Goal: Obtain resource: Download file/media

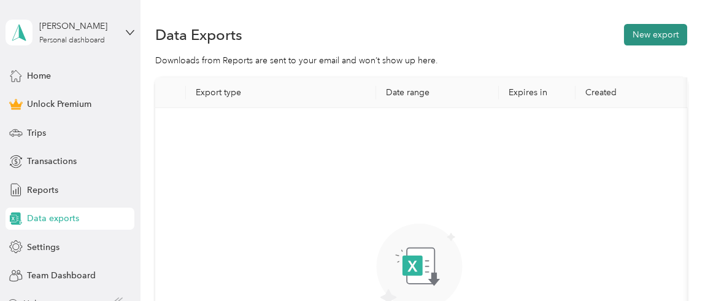
click at [644, 34] on button "New export" at bounding box center [655, 34] width 63 height 21
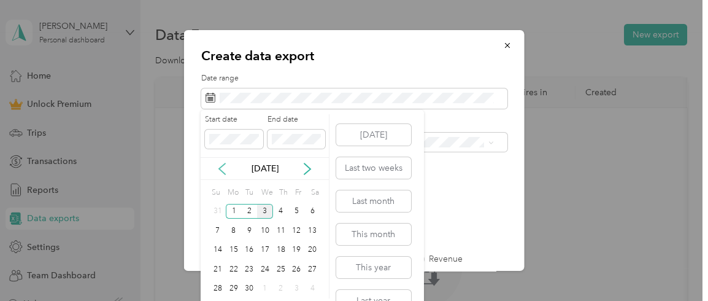
click at [220, 169] on icon at bounding box center [222, 168] width 6 height 11
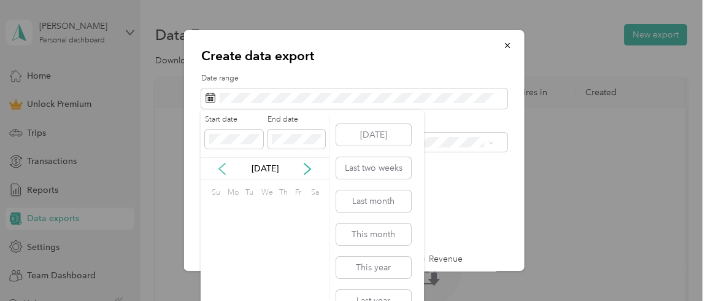
click at [220, 169] on icon at bounding box center [222, 168] width 6 height 11
click at [317, 209] on div "1" at bounding box center [312, 211] width 16 height 15
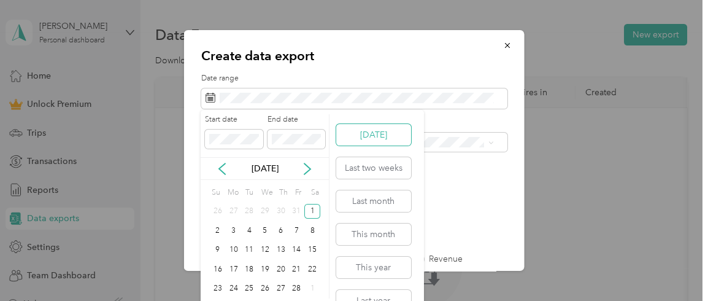
click at [368, 135] on button "[DATE]" at bounding box center [373, 134] width 75 height 21
click at [225, 161] on div "[DATE]" at bounding box center [265, 168] width 128 height 23
click at [225, 165] on div "[DATE]" at bounding box center [265, 168] width 128 height 23
click at [225, 165] on icon at bounding box center [222, 169] width 12 height 12
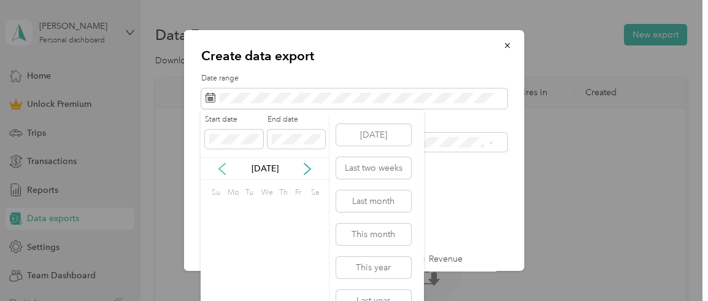
click at [225, 165] on icon at bounding box center [222, 169] width 12 height 12
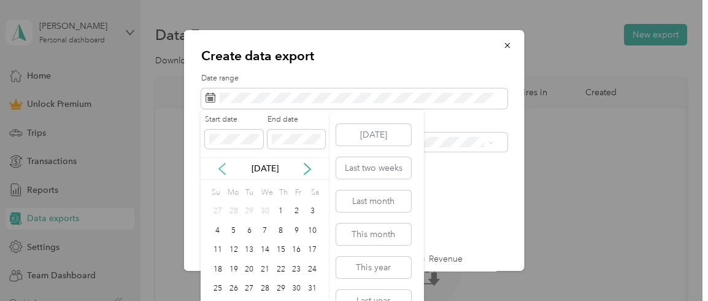
click at [225, 165] on icon at bounding box center [222, 169] width 12 height 12
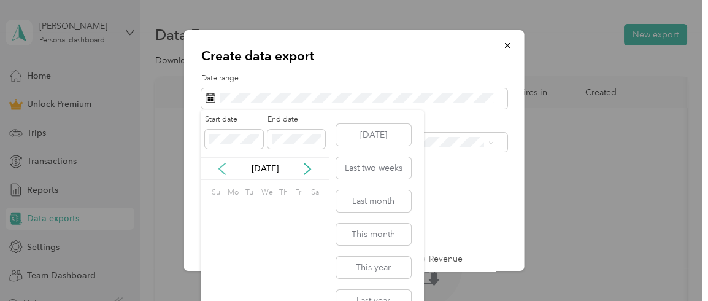
click at [225, 165] on icon at bounding box center [222, 169] width 12 height 12
click at [316, 209] on div "1" at bounding box center [312, 211] width 16 height 15
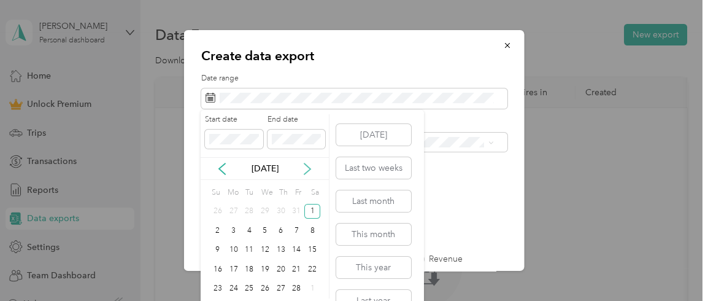
click at [308, 168] on icon at bounding box center [307, 169] width 12 height 12
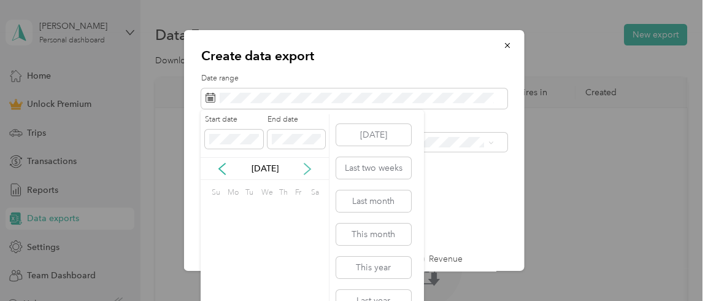
click at [308, 168] on icon at bounding box center [307, 169] width 12 height 12
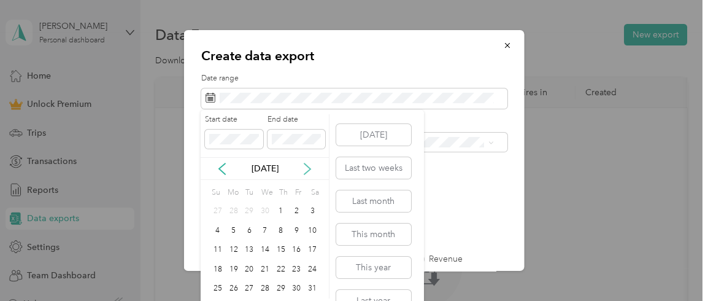
click at [308, 168] on icon at bounding box center [307, 169] width 12 height 12
click at [265, 207] on div "3" at bounding box center [265, 211] width 16 height 15
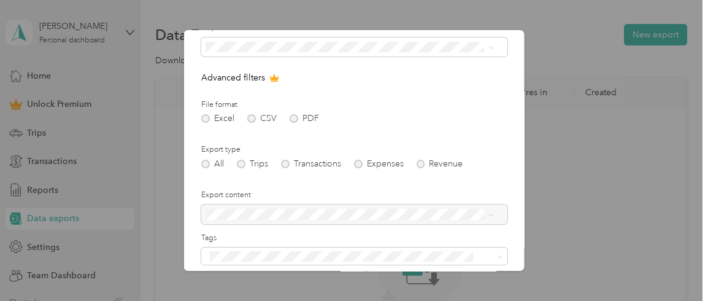
scroll to position [95, 0]
click at [206, 116] on div "Excel CSV PDF" at bounding box center [354, 118] width 306 height 9
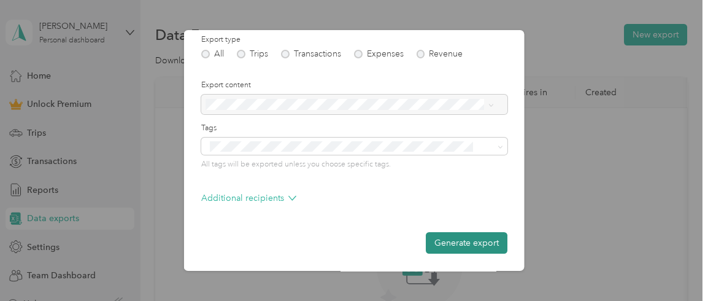
click at [434, 244] on button "Generate export" at bounding box center [467, 242] width 82 height 21
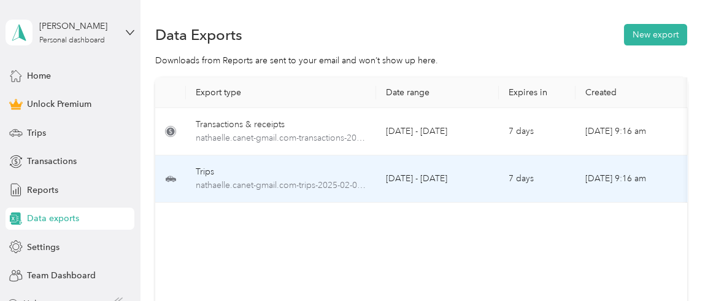
click at [317, 170] on div "Trips" at bounding box center [281, 172] width 171 height 14
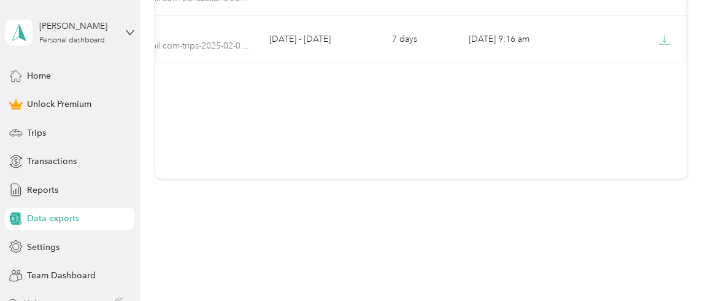
scroll to position [0, 137]
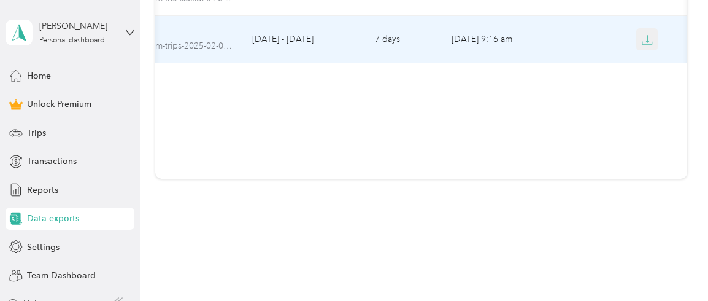
click at [648, 36] on icon "button" at bounding box center [647, 39] width 11 height 11
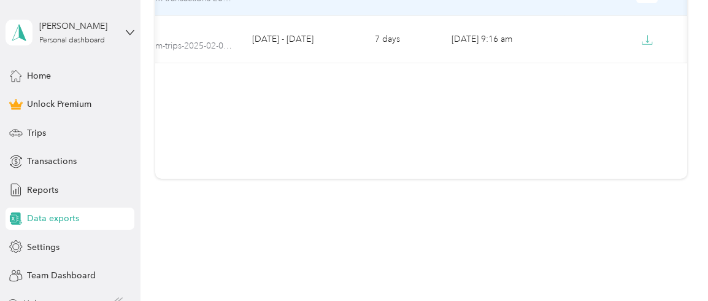
scroll to position [0, 0]
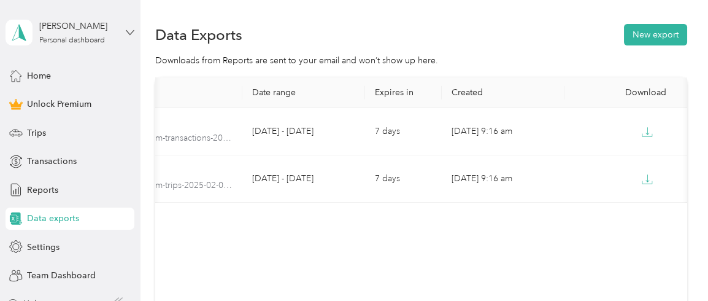
click at [126, 29] on icon at bounding box center [130, 32] width 9 height 9
click at [60, 104] on div "Log out" at bounding box center [130, 98] width 241 height 21
